Goal: Check status

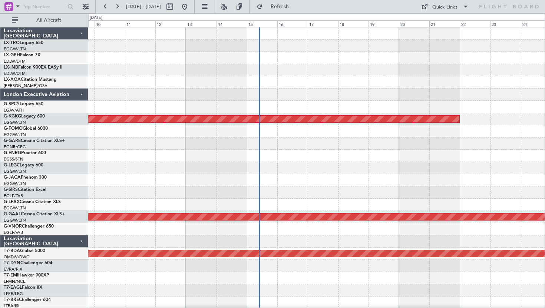
click at [310, 85] on div at bounding box center [316, 82] width 457 height 12
click at [298, 10] on button "Refresh" at bounding box center [275, 7] width 45 height 12
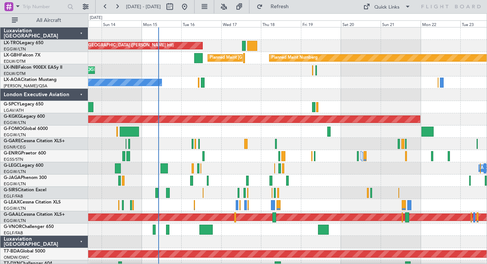
click at [265, 97] on div at bounding box center [287, 95] width 399 height 12
